Goal: Task Accomplishment & Management: Complete application form

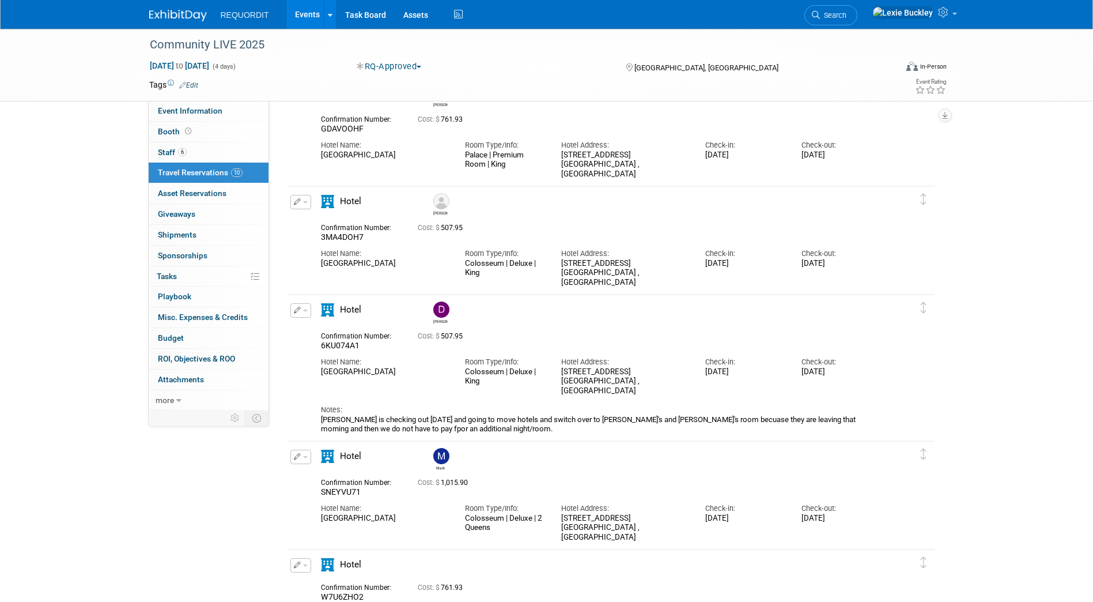
scroll to position [634, 0]
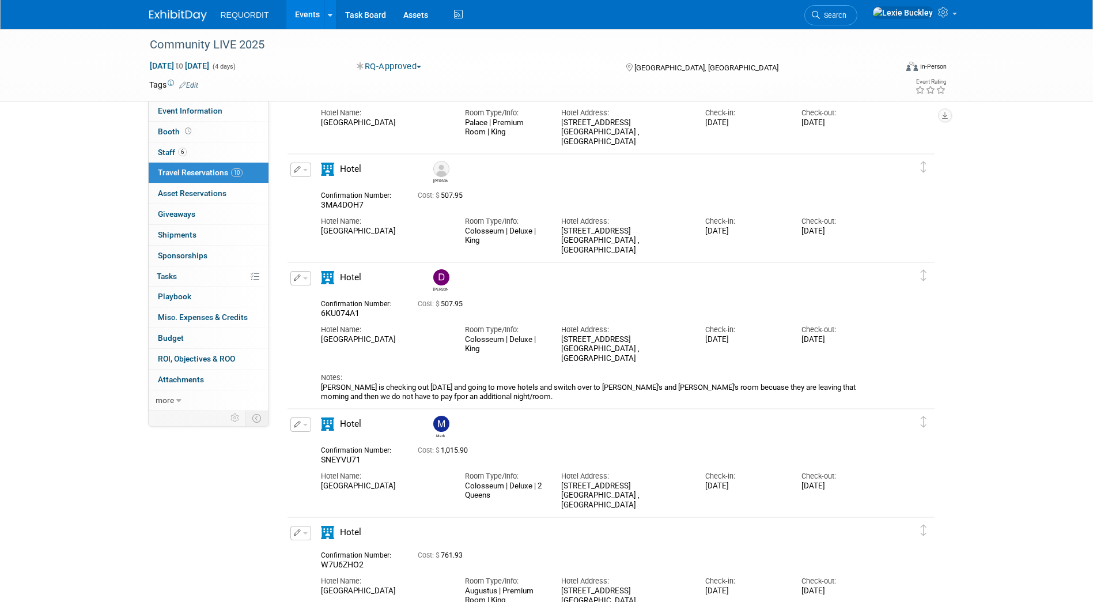
drag, startPoint x: 707, startPoint y: 489, endPoint x: 768, endPoint y: 492, distance: 61.7
click at [768, 491] on div "Mon. Aug 25, 2025" at bounding box center [744, 486] width 79 height 10
drag, startPoint x: 768, startPoint y: 492, endPoint x: 776, endPoint y: 505, distance: 16.0
click at [776, 505] on div "Hotel Name: Caesars Palace Room Type/Info: Colosseum | Deluxe | 2 Queens Hotel …" at bounding box center [601, 487] width 578 height 45
drag, startPoint x: 859, startPoint y: 490, endPoint x: 806, endPoint y: 485, distance: 53.3
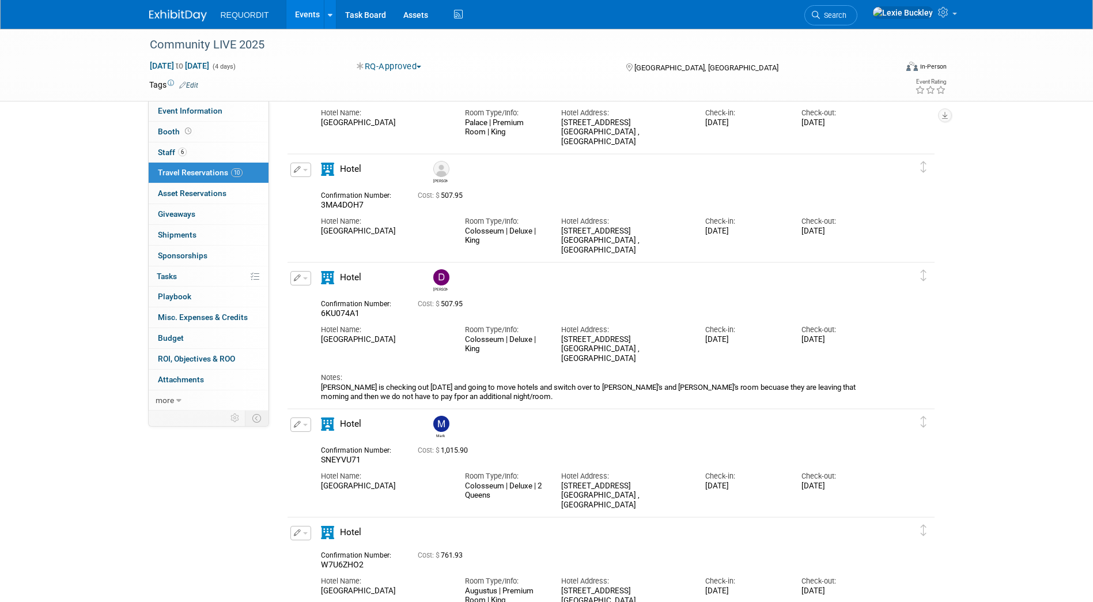
click at [806, 485] on div "Fri. Aug 29, 2025" at bounding box center [841, 486] width 79 height 10
drag, startPoint x: 806, startPoint y: 485, endPoint x: 799, endPoint y: 502, distance: 18.8
click at [799, 502] on div "Hotel Name: Caesars Palace Room Type/Info: Colosseum | Deluxe | 2 Queens Hotel …" at bounding box center [601, 487] width 578 height 45
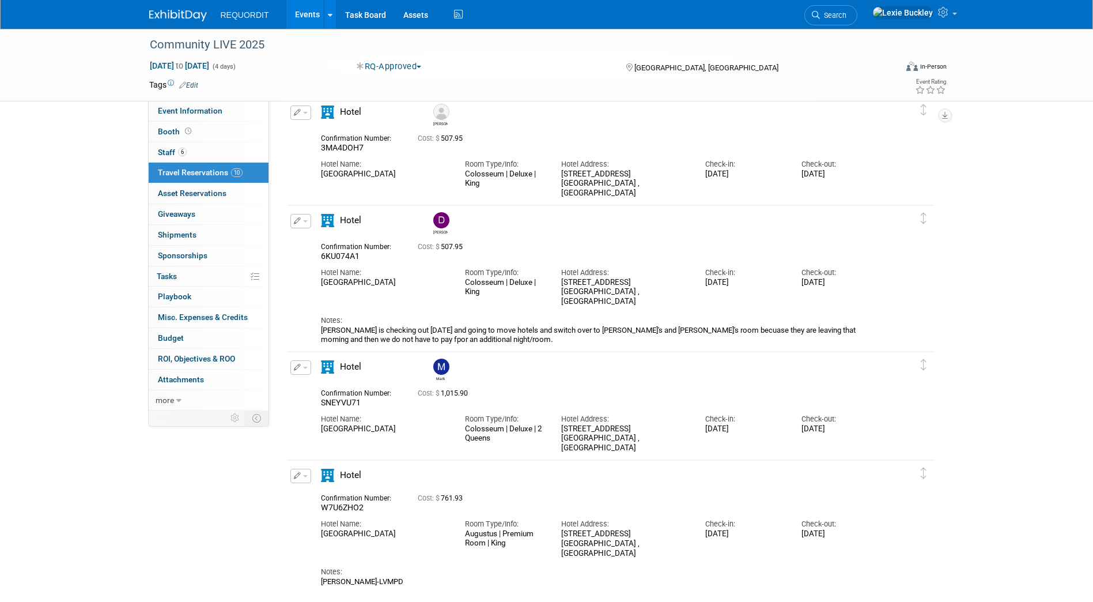
scroll to position [692, 0]
click at [666, 443] on div "3570 Las Vegas Boulevard South Las Vegas , NV 89109 , United States of America" at bounding box center [624, 438] width 127 height 29
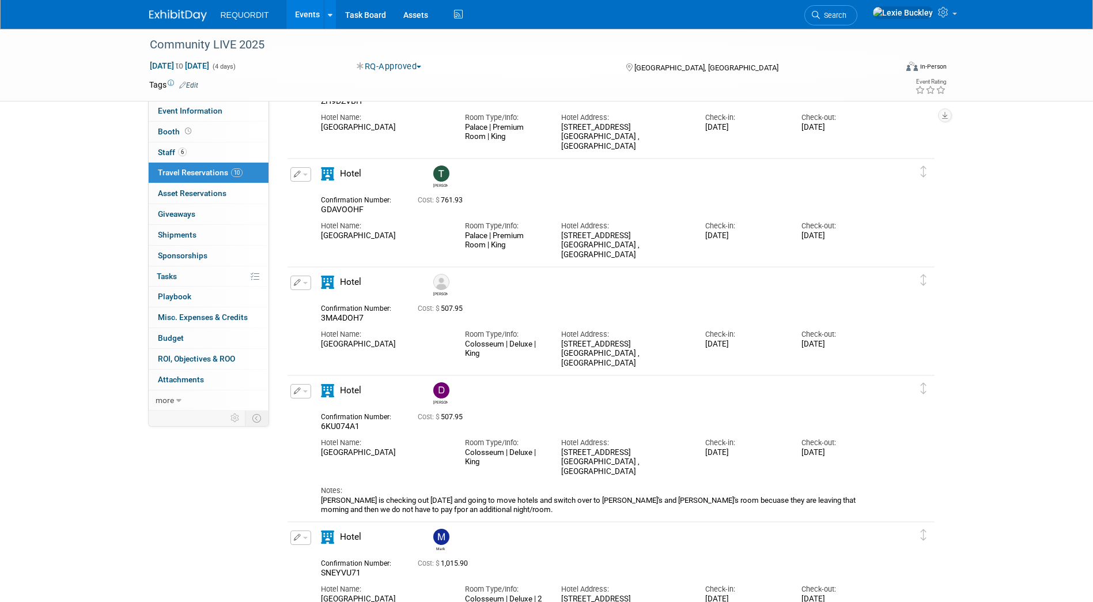
scroll to position [519, 0]
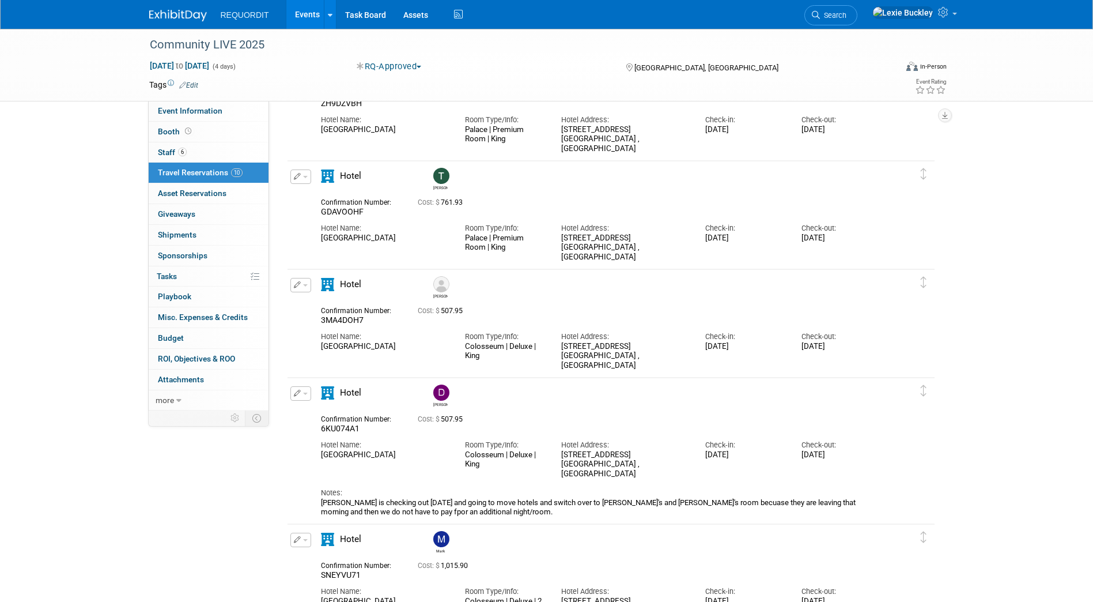
drag, startPoint x: 424, startPoint y: 309, endPoint x: 840, endPoint y: 357, distance: 418.9
click at [840, 357] on div "Confirmation Number: 3MA4DOH7 Cost: $ 507.95 Hotel Name: Room Type/Info: Hotel …" at bounding box center [601, 335] width 560 height 69
click at [840, 357] on div "Hotel Name: Caesars Palace Room Type/Info: Colosseum | Deluxe | King Hotel Addr…" at bounding box center [601, 348] width 578 height 45
drag, startPoint x: 862, startPoint y: 353, endPoint x: 657, endPoint y: 337, distance: 205.9
click at [657, 337] on div "Hotel Name: Caesars Palace Room Type/Info: Colosseum | Deluxe | King Hotel Addr…" at bounding box center [601, 348] width 578 height 45
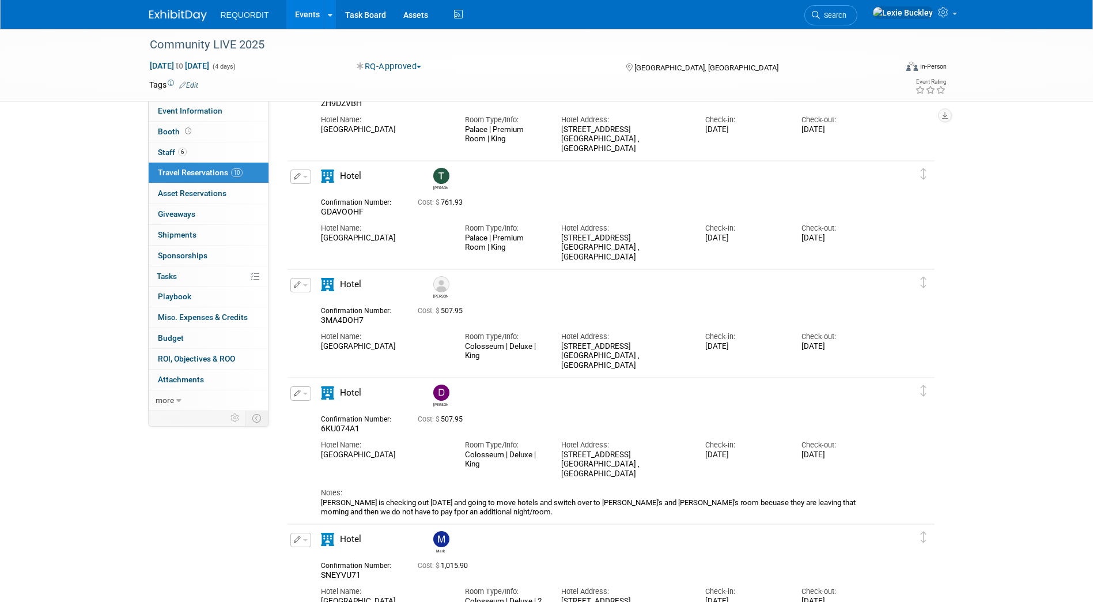
drag, startPoint x: 657, startPoint y: 337, endPoint x: 594, endPoint y: 337, distance: 62.8
click at [594, 337] on div "Hotel Address:" at bounding box center [624, 336] width 127 height 10
click at [534, 337] on div "Room Type/Info:" at bounding box center [504, 336] width 79 height 10
click at [576, 344] on div "3570 Las Vegas Boulevard South Las Vegas , NV 89109 , United States of America" at bounding box center [624, 356] width 127 height 29
drag, startPoint x: 565, startPoint y: 339, endPoint x: 644, endPoint y: 342, distance: 79.0
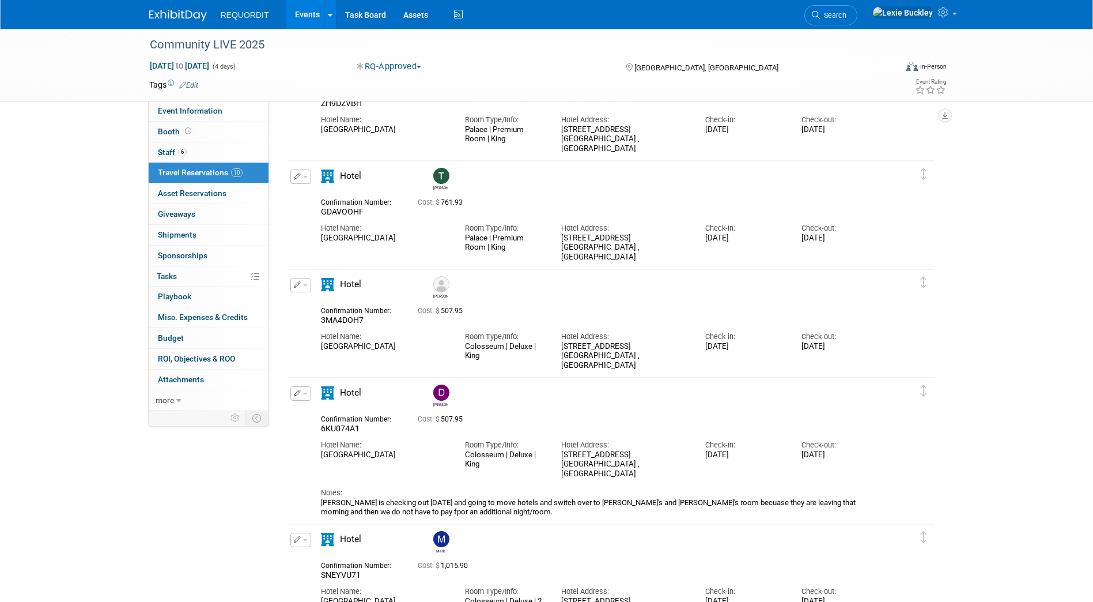
click at [644, 342] on div "Hotel Address: 3570 Las Vegas Boulevard South Las Vegas , NV 89109 , United Sta…" at bounding box center [625, 348] width 144 height 45
drag, startPoint x: 644, startPoint y: 342, endPoint x: 678, endPoint y: 365, distance: 41.1
click at [678, 365] on div "3570 Las Vegas Boulevard South Las Vegas , NV 89109 , United States of America" at bounding box center [624, 356] width 127 height 29
drag, startPoint x: 636, startPoint y: 365, endPoint x: 496, endPoint y: 337, distance: 143.0
click at [496, 337] on div "Hotel Name: Caesars Palace Room Type/Info: Colosseum | Deluxe | King Hotel Addr…" at bounding box center [601, 348] width 578 height 45
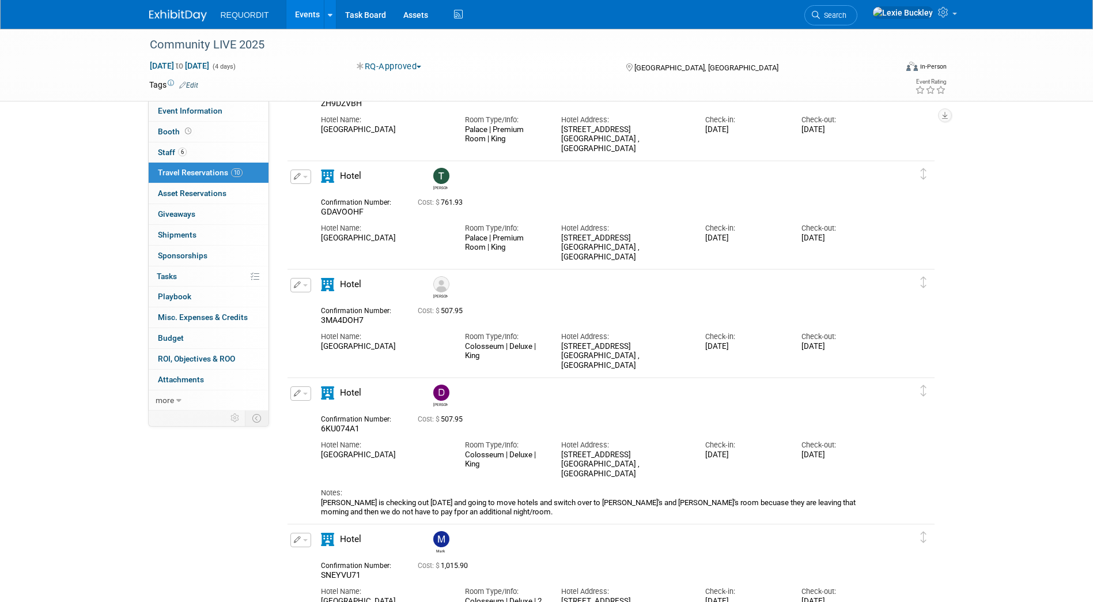
click at [873, 358] on div "Hotel Name: Caesars Palace Room Type/Info: Colosseum | Deluxe | King Hotel Addr…" at bounding box center [601, 348] width 578 height 45
drag, startPoint x: 882, startPoint y: 349, endPoint x: 585, endPoint y: 344, distance: 297.4
click at [585, 344] on div "Hotel Name: Caesars Palace Room Type/Info: Colosseum | Deluxe | King Hotel Addr…" at bounding box center [601, 348] width 578 height 45
drag, startPoint x: 585, startPoint y: 344, endPoint x: 518, endPoint y: 345, distance: 67.4
click at [520, 344] on div "Colosseum | Deluxe | King" at bounding box center [504, 351] width 79 height 18
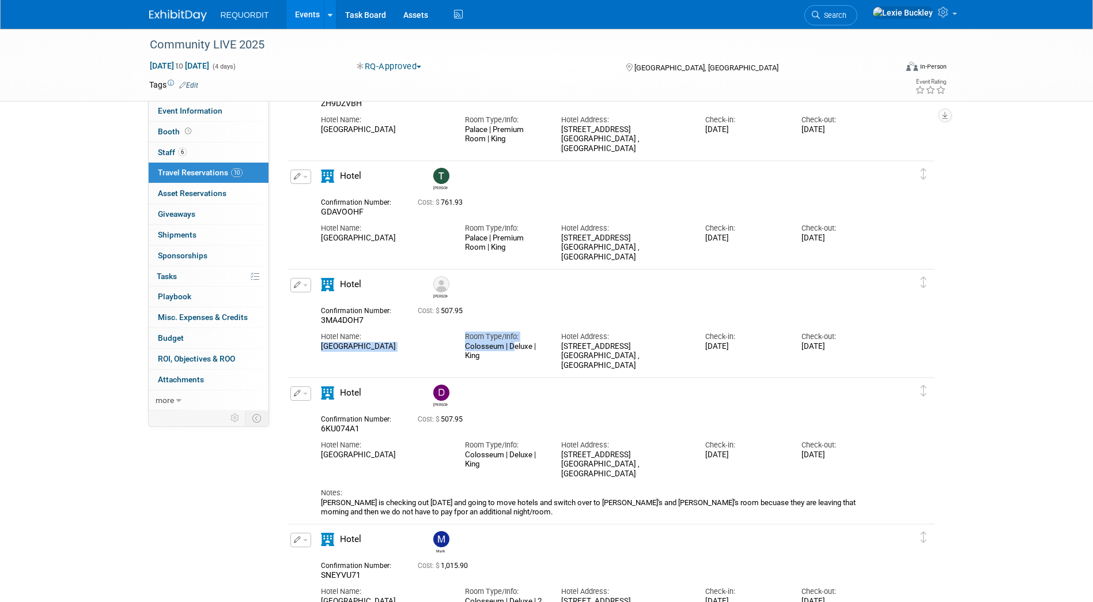
drag, startPoint x: 438, startPoint y: 335, endPoint x: 517, endPoint y: 346, distance: 79.7
click at [517, 346] on div "Hotel Name: Caesars Palace Room Type/Info: Colosseum | Deluxe | King Hotel Addr…" at bounding box center [601, 348] width 578 height 45
drag, startPoint x: 517, startPoint y: 346, endPoint x: 553, endPoint y: 357, distance: 37.2
click at [553, 357] on div "Hotel Address: 3570 Las Vegas Boulevard South Las Vegas , NV 89109 , United Sta…" at bounding box center [625, 348] width 144 height 45
click at [436, 344] on div "Caesars Palace" at bounding box center [384, 347] width 127 height 10
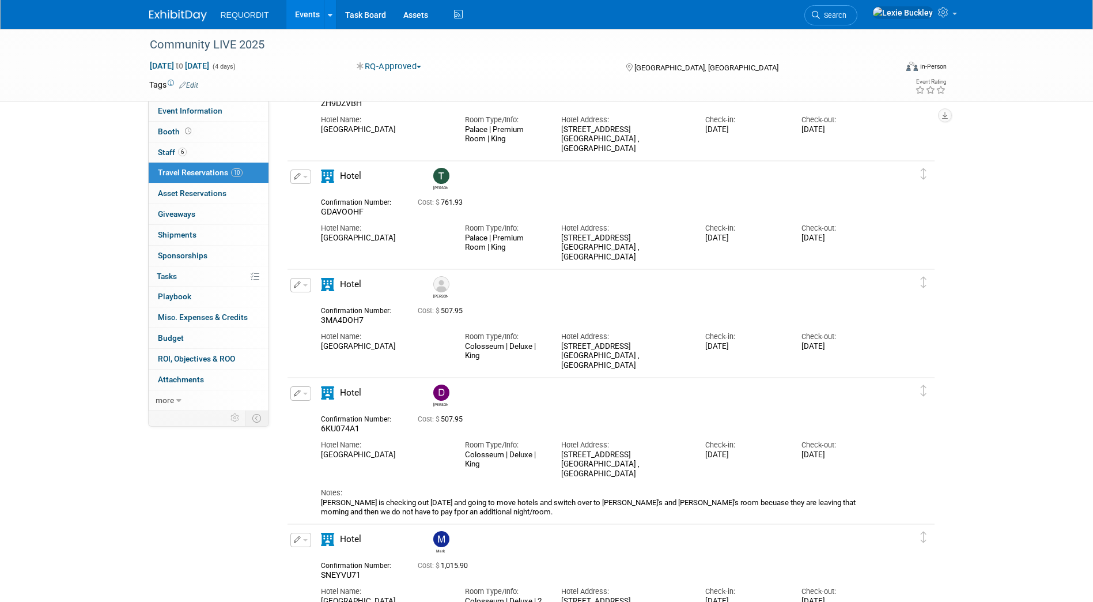
click at [641, 375] on div "Delete Reservation Bret 3MA4DOH7 Cost: $ 507.95 Hotel Name: Room Type/Info:" at bounding box center [611, 321] width 650 height 108
click at [558, 360] on div "Hotel Address: 3570 Las Vegas Boulevard South Las Vegas , NV 89109 , United Sta…" at bounding box center [625, 348] width 144 height 45
drag, startPoint x: 709, startPoint y: 350, endPoint x: 767, endPoint y: 352, distance: 58.2
click at [767, 352] on div "Tue. Aug 26, 2025" at bounding box center [744, 347] width 79 height 10
drag, startPoint x: 767, startPoint y: 352, endPoint x: 761, endPoint y: 361, distance: 10.9
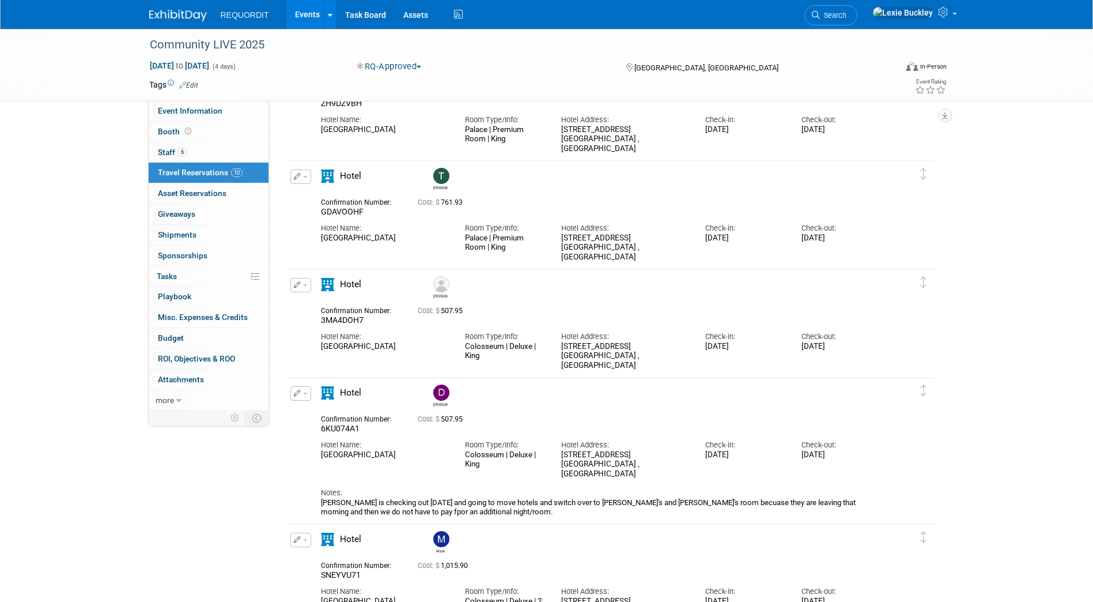
click at [761, 361] on div "Hotel Name: Caesars Palace Room Type/Info: Colosseum | Deluxe | King Hotel Addr…" at bounding box center [601, 348] width 578 height 45
click at [831, 356] on div "Hotel Name: Caesars Palace Room Type/Info: Colosseum | Deluxe | King Hotel Addr…" at bounding box center [601, 348] width 578 height 45
click at [848, 347] on div "Thu. Aug 28, 2025" at bounding box center [841, 347] width 79 height 10
drag, startPoint x: 866, startPoint y: 348, endPoint x: 333, endPoint y: 303, distance: 534.4
click at [333, 303] on div "Confirmation Number: 3MA4DOH7 Cost: $ 507.95 Hotel Name: Room Type/Info: Hotel …" at bounding box center [601, 335] width 560 height 69
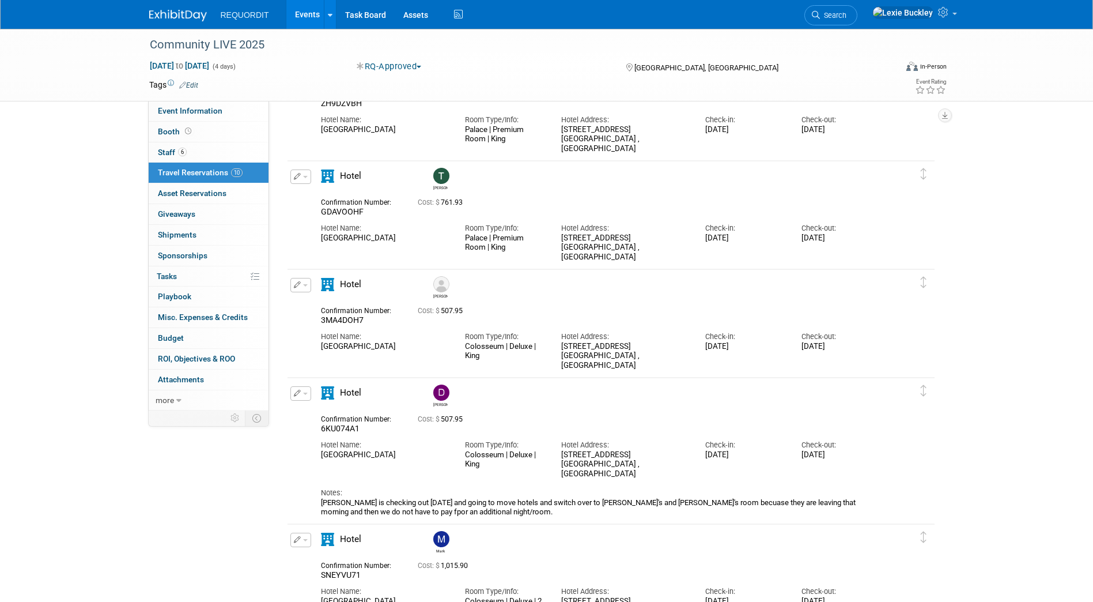
drag, startPoint x: 333, startPoint y: 303, endPoint x: 323, endPoint y: 304, distance: 10.4
click at [323, 304] on div "Confirmation Number: 3MA4DOH7 Cost: $ 507.95 Hotel Name: Room Type/Info: Hotel …" at bounding box center [601, 335] width 560 height 69
click at [325, 313] on div "Confirmation Number:" at bounding box center [361, 309] width 80 height 12
drag, startPoint x: 320, startPoint y: 312, endPoint x: 897, endPoint y: 352, distance: 577.7
click at [897, 352] on div "Edit Reservation Bret 3MA4DOH7" at bounding box center [603, 324] width 630 height 93
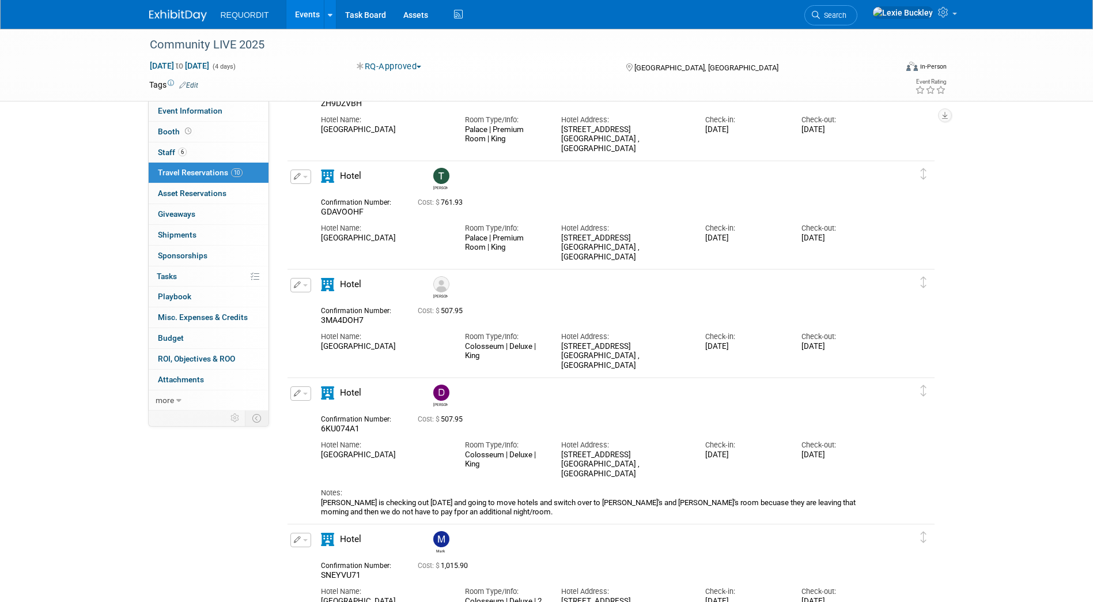
click at [763, 370] on div "Hotel Name: Caesars Palace Room Type/Info: Colosseum | Deluxe | King Hotel Addr…" at bounding box center [601, 348] width 578 height 45
click at [607, 537] on div "Mark" at bounding box center [644, 540] width 433 height 25
click at [562, 444] on div "Hotel Address:" at bounding box center [624, 445] width 127 height 10
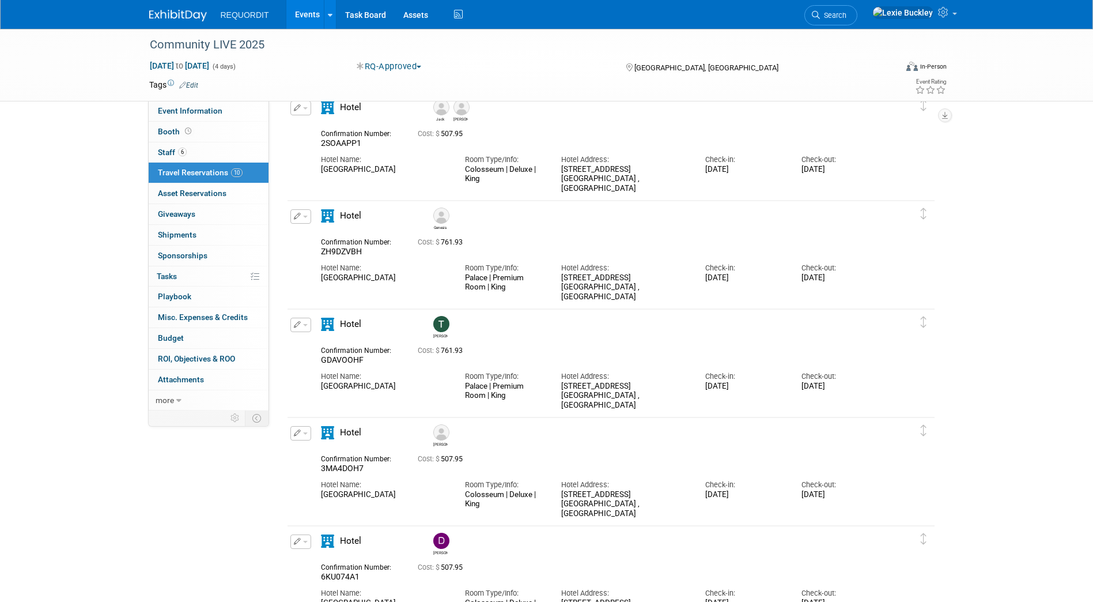
scroll to position [231, 0]
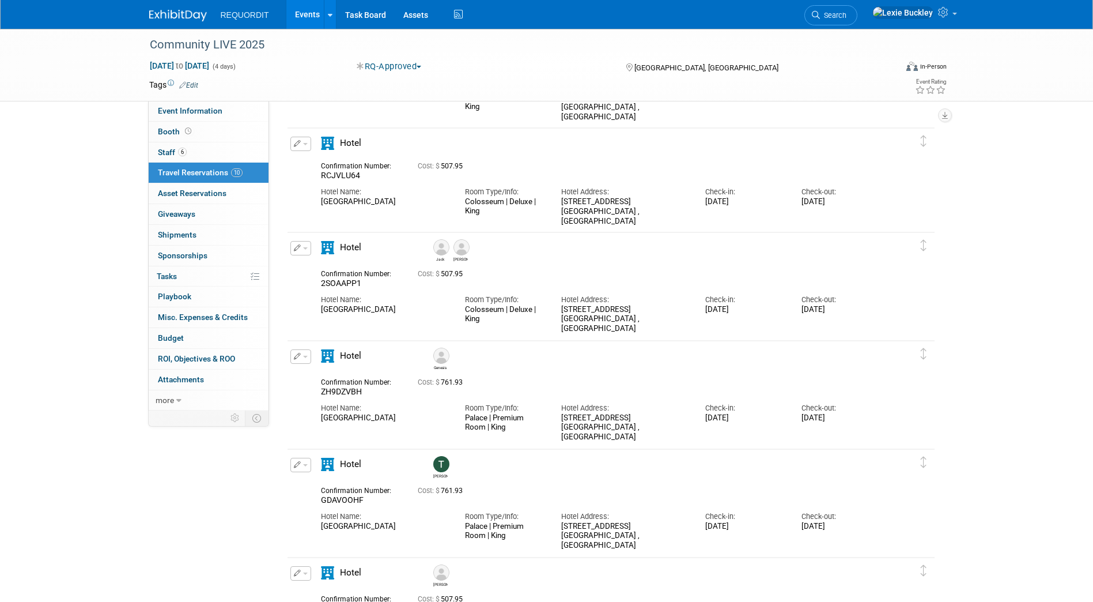
click at [176, 17] on img at bounding box center [178, 16] width 58 height 12
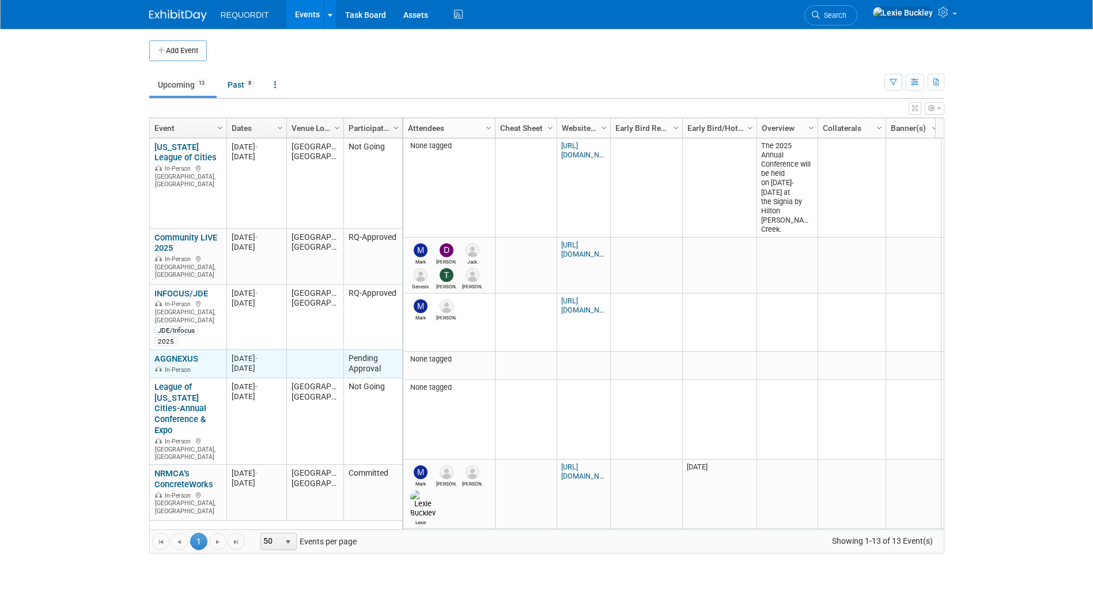
click at [173, 353] on link "AGGNEXUS" at bounding box center [176, 358] width 44 height 10
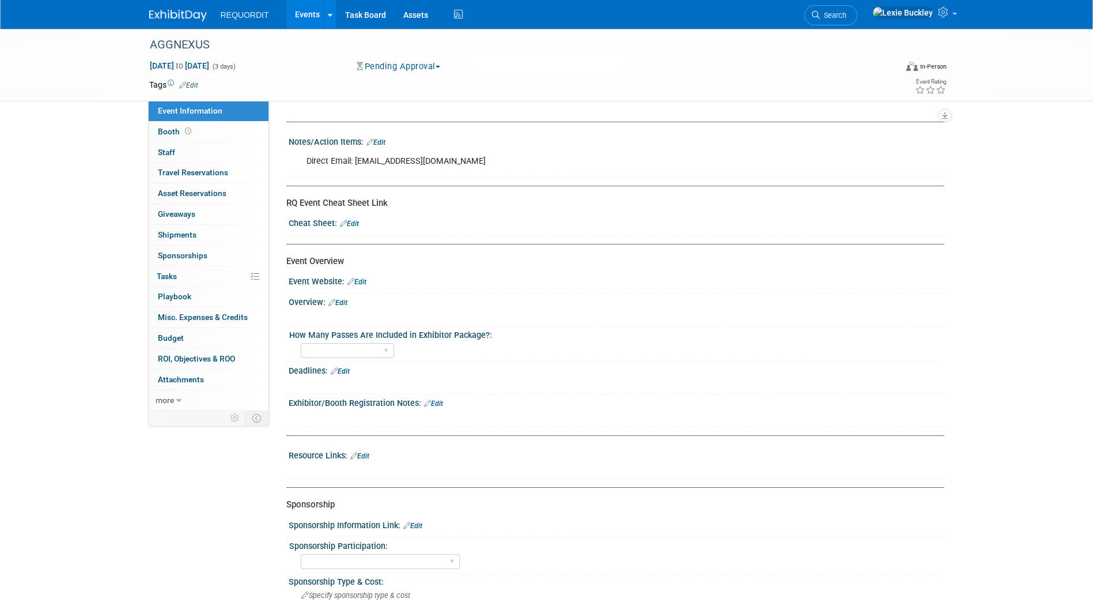
click at [403, 73] on div "Sep 17, 2025 to Sep 19, 2025 (3 days) Sep 17, 2025 to Sep 19, 2025 Pending Appr…" at bounding box center [549, 68] width 816 height 17
click at [413, 63] on button "Pending Approval" at bounding box center [399, 67] width 92 height 12
click at [413, 64] on button "Pending Approval" at bounding box center [399, 67] width 92 height 12
click at [519, 63] on div "Pending Approval Committed Considering Not Going Virtual Pending Approval RQ-Ap…" at bounding box center [480, 67] width 255 height 13
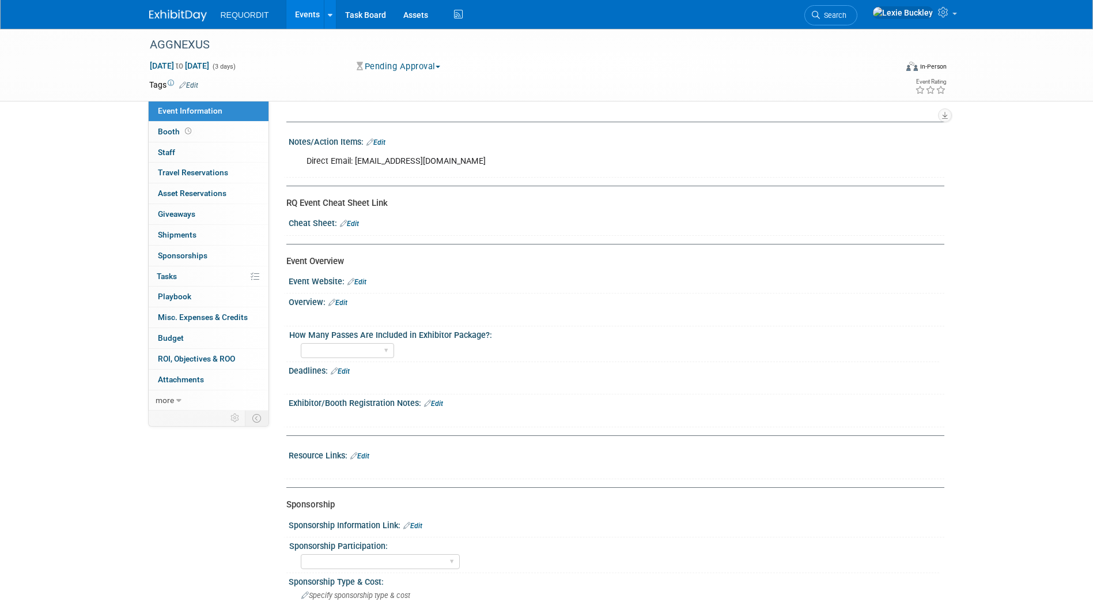
click at [155, 24] on div "REQUORDIT Events Add Event Bulk Upload Events Shareable Event Boards Recently V…" at bounding box center [546, 14] width 795 height 29
click at [171, 16] on img at bounding box center [178, 16] width 58 height 12
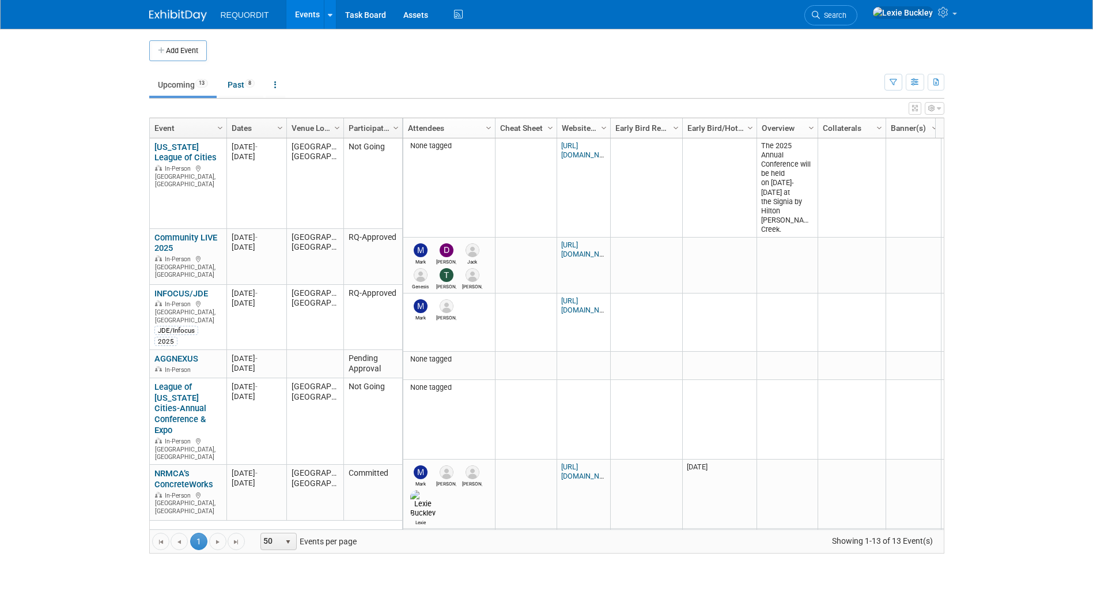
click at [68, 321] on body "REQUORDIT Events Add Event Bulk Upload Events Shareable Event Boards Recently V…" at bounding box center [546, 301] width 1093 height 602
click at [316, 66] on td "Upcoming 13 Past 8 All Events 21 Past and Upcoming Grouped Annually Events grou…" at bounding box center [516, 79] width 735 height 37
click at [387, 73] on td "Upcoming 13 Past 8 All Events 21 Past and Upcoming Grouped Annually Events grou…" at bounding box center [516, 79] width 735 height 37
click at [141, 183] on div "Add Event New Event Duplicate Event Warning There is another event in your work…" at bounding box center [547, 303] width 813 height 548
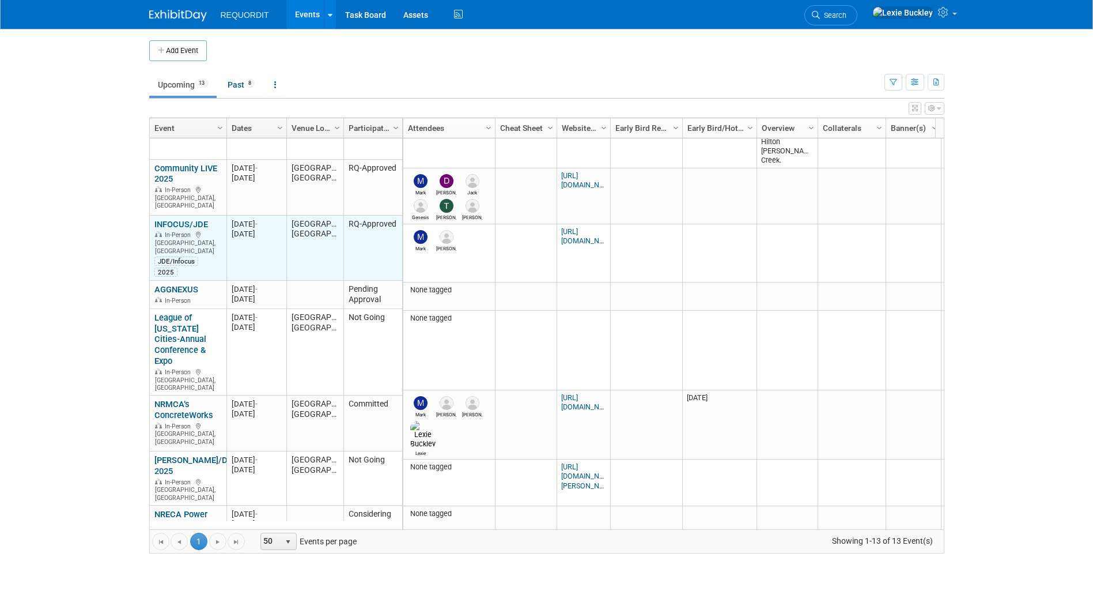
scroll to position [138, 0]
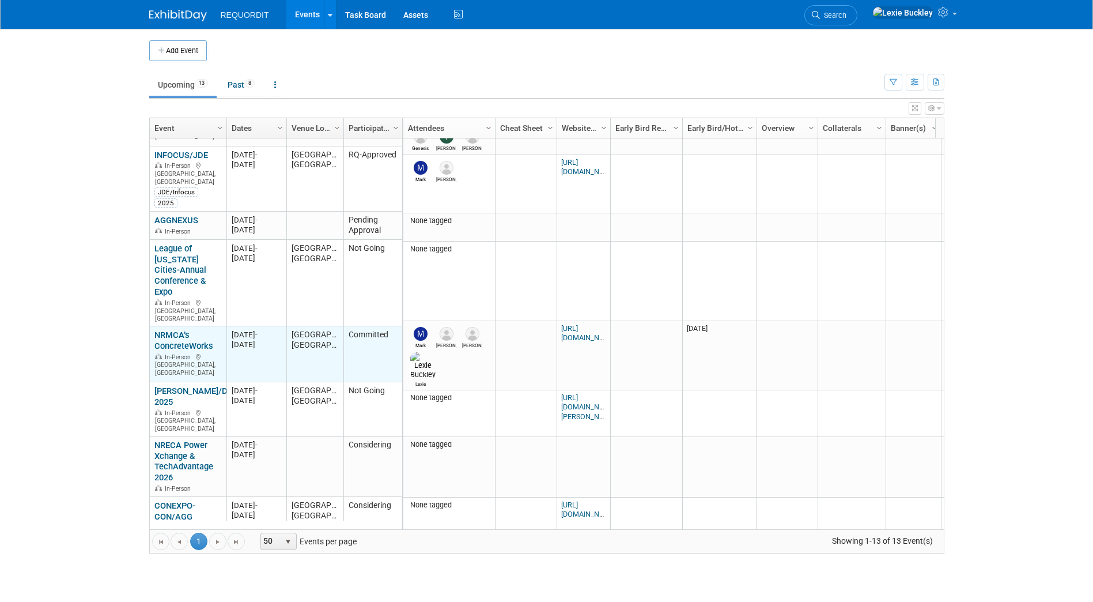
click at [275, 339] on div "[DATE]" at bounding box center [257, 344] width 50 height 10
drag, startPoint x: 277, startPoint y: 331, endPoint x: 228, endPoint y: 334, distance: 48.5
click at [228, 334] on td "20251009 Oct 9, 2025 - Oct 14, 2025" at bounding box center [257, 354] width 60 height 56
drag, startPoint x: 228, startPoint y: 334, endPoint x: 280, endPoint y: 351, distance: 54.5
click at [280, 351] on td "20251009 Oct 9, 2025 - Oct 14, 2025" at bounding box center [257, 354] width 60 height 56
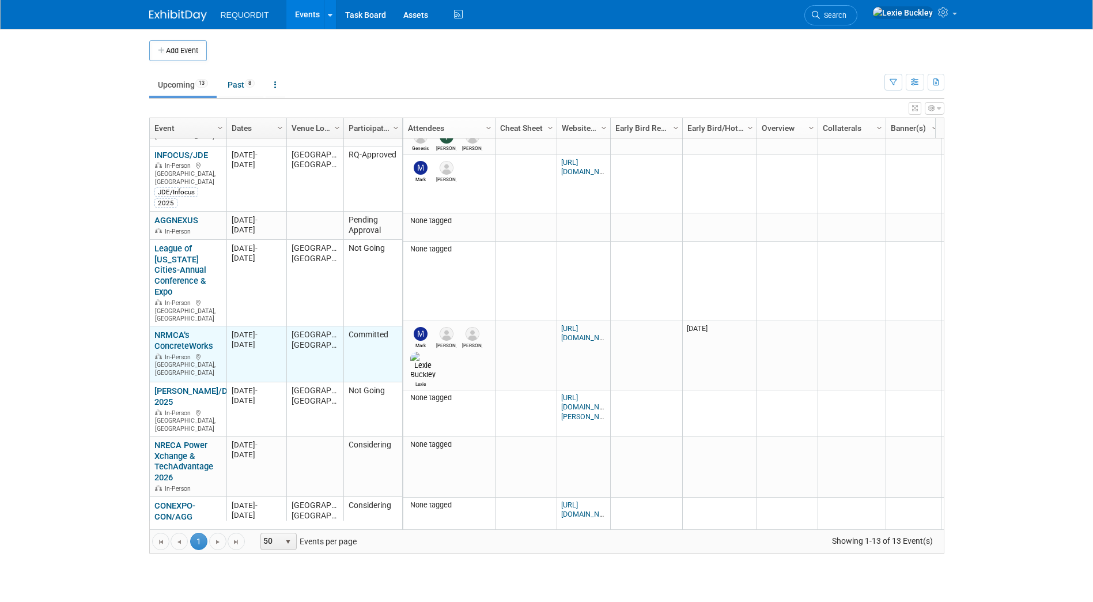
click at [233, 339] on div "[DATE]" at bounding box center [257, 344] width 50 height 10
drag, startPoint x: 233, startPoint y: 319, endPoint x: 272, endPoint y: 335, distance: 41.9
click at [272, 335] on div "20251009 Oct 9, 2025 - Oct 14, 2025" at bounding box center [257, 340] width 50 height 20
drag, startPoint x: 272, startPoint y: 335, endPoint x: 267, endPoint y: 345, distance: 11.1
click at [267, 345] on td "20251009 Oct 9, 2025 - Oct 14, 2025" at bounding box center [257, 354] width 60 height 56
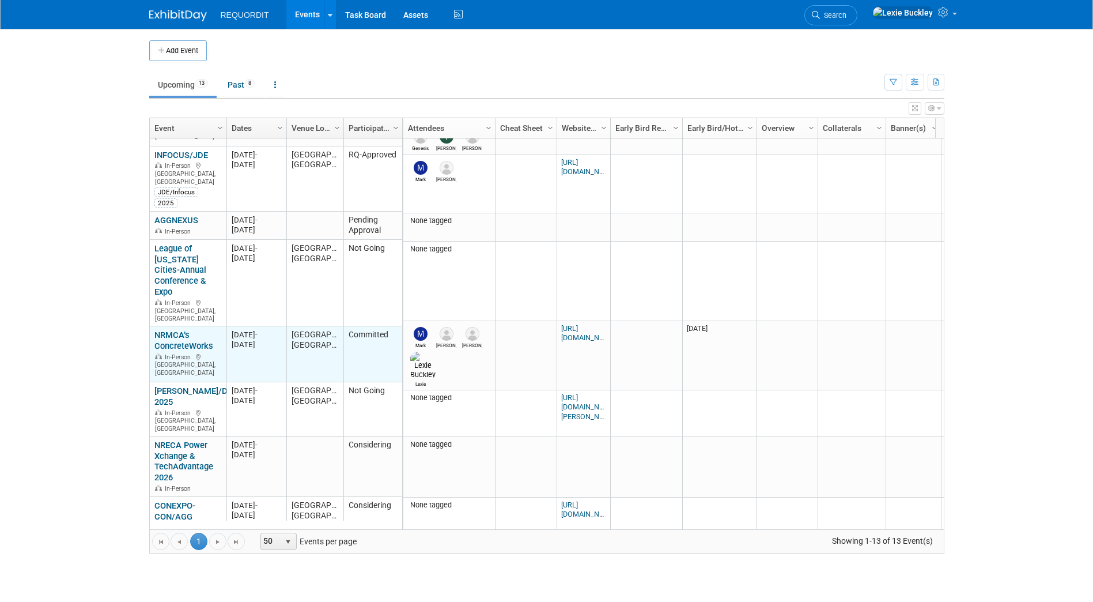
drag, startPoint x: 274, startPoint y: 329, endPoint x: 221, endPoint y: 329, distance: 52.4
click at [221, 329] on tr "NRMCA’s ConcreteWorks NRMCA’s ConcreteWorks In-Person Orlando, FL 20251009 Oct …" at bounding box center [276, 354] width 252 height 56
drag, startPoint x: 221, startPoint y: 329, endPoint x: 256, endPoint y: 349, distance: 40.0
click at [256, 349] on td "20251009 Oct 9, 2025 - Oct 14, 2025" at bounding box center [257, 354] width 60 height 56
click at [277, 339] on div "[DATE]" at bounding box center [257, 344] width 50 height 10
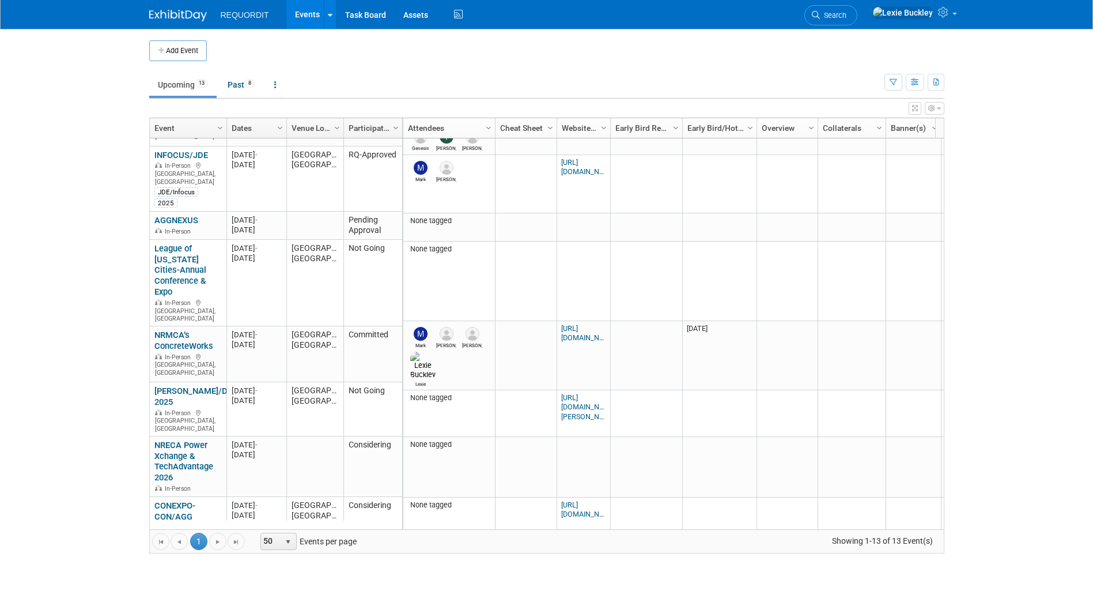
click at [115, 232] on body "REQUORDIT Events Add Event Bulk Upload Events Shareable Event Boards Recently V…" at bounding box center [546, 301] width 1093 height 602
click at [33, 349] on body "REQUORDIT Events Add Event Bulk Upload Events Shareable Event Boards Recently V…" at bounding box center [546, 301] width 1093 height 602
click at [41, 198] on body "REQUORDIT Events Add Event Bulk Upload Events Shareable Event Boards Recently V…" at bounding box center [546, 301] width 1093 height 602
click at [37, 211] on body "REQUORDIT Events Add Event Bulk Upload Events Shareable Event Boards Recently V…" at bounding box center [546, 301] width 1093 height 602
click at [37, 212] on body "REQUORDIT Events Add Event Bulk Upload Events Shareable Event Boards Recently V…" at bounding box center [546, 301] width 1093 height 602
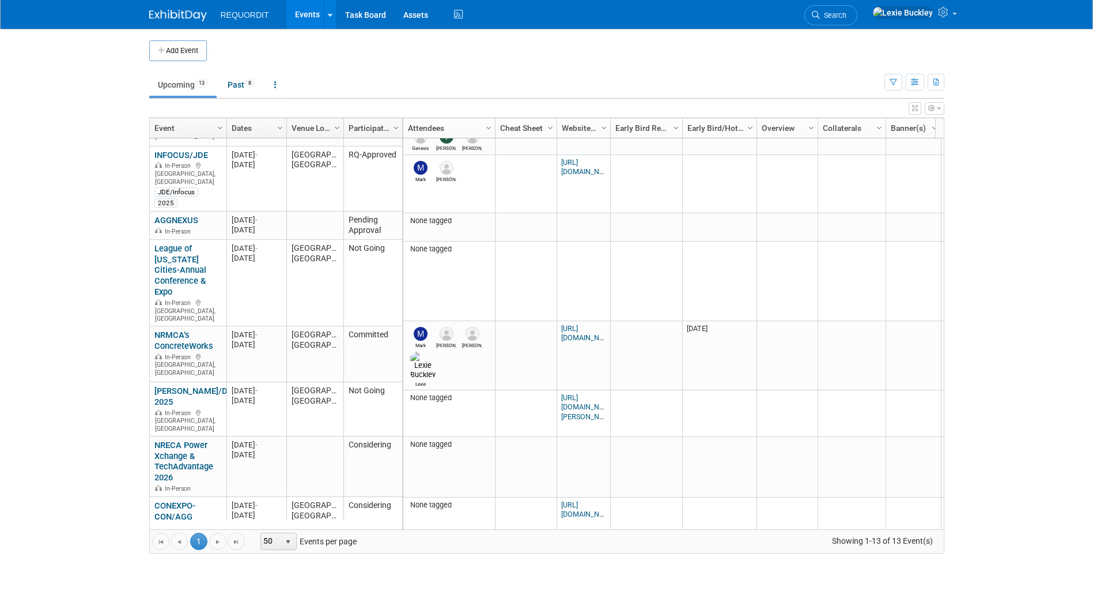
click at [45, 233] on body "REQUORDIT Events Add Event Bulk Upload Events Shareable Event Boards Recently V…" at bounding box center [546, 301] width 1093 height 602
click at [650, 85] on ul "Upcoming 13 Past 8 All Events 21 Past and Upcoming Grouped Annually Events grou…" at bounding box center [516, 86] width 735 height 26
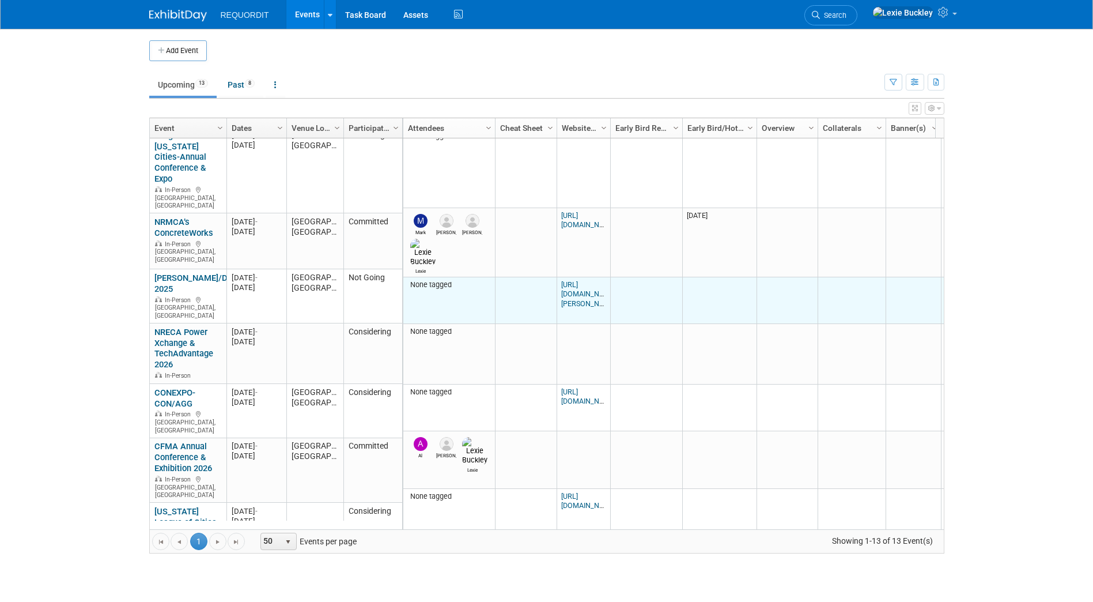
scroll to position [254, 0]
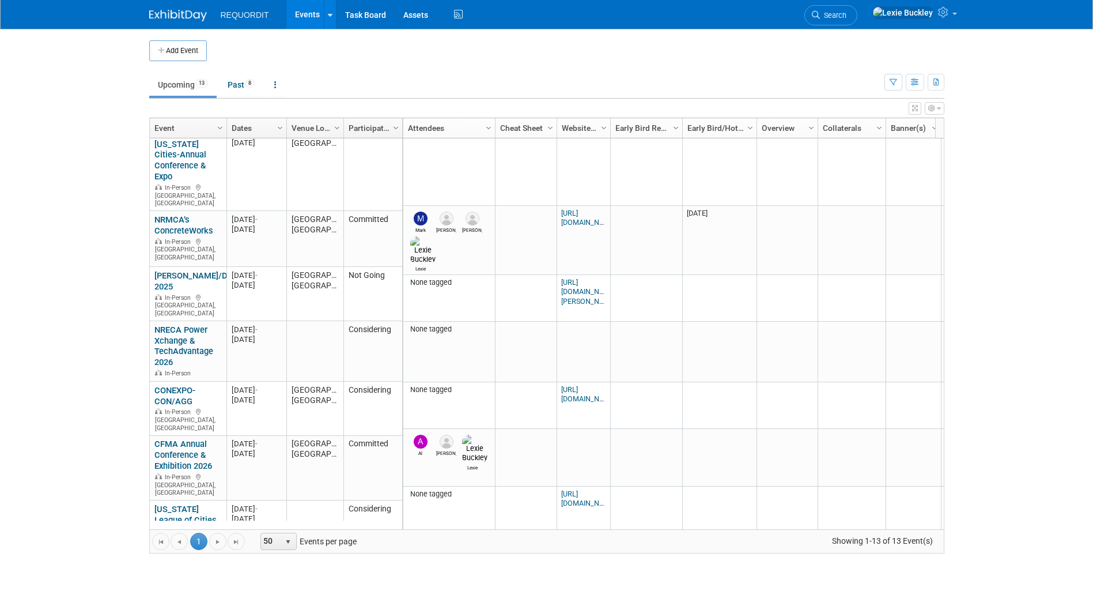
click at [997, 157] on body "REQUORDIT Events Add Event Bulk Upload Events Shareable Event Boards Recently V…" at bounding box center [546, 301] width 1093 height 602
